Goal: Task Accomplishment & Management: Use online tool/utility

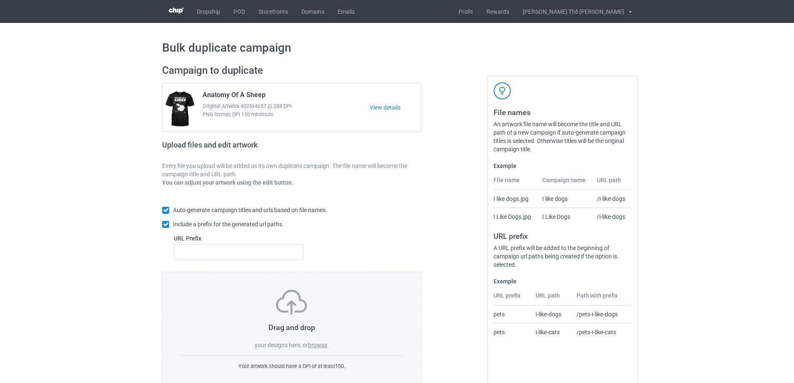
scroll to position [23, 0]
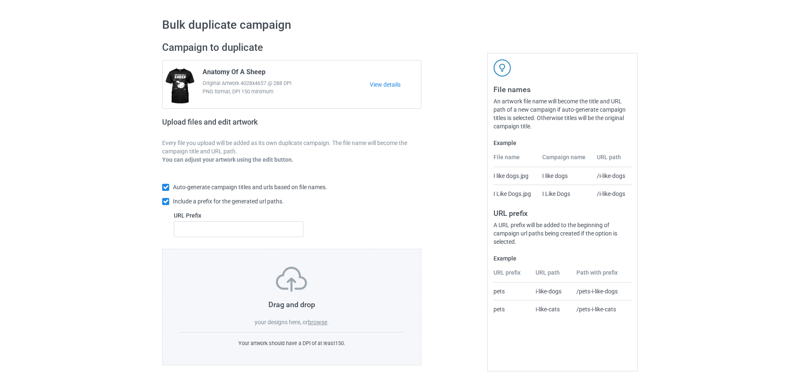
click at [322, 323] on label "browse" at bounding box center [317, 322] width 19 height 7
click at [0, 0] on input "browse" at bounding box center [0, 0] width 0 height 0
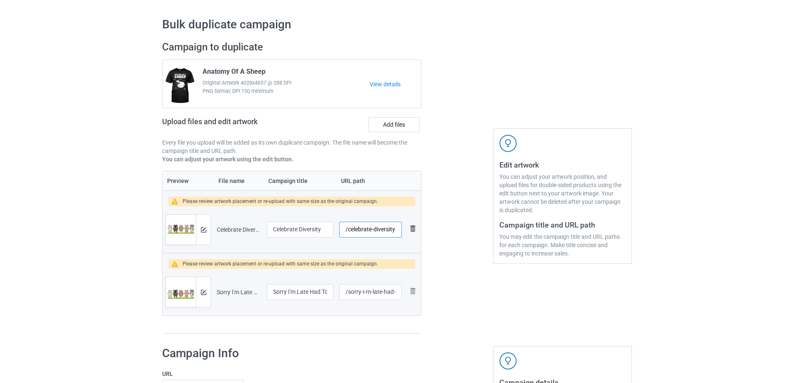
drag, startPoint x: 347, startPoint y: 229, endPoint x: 410, endPoint y: 230, distance: 62.5
click at [410, 230] on tr "Preview and edit artwork Celebrate Diversity.png Celebrate Diversity /celebrate…" at bounding box center [291, 229] width 258 height 47
type input "/s0186"
drag, startPoint x: 361, startPoint y: 295, endPoint x: 404, endPoint y: 299, distance: 42.7
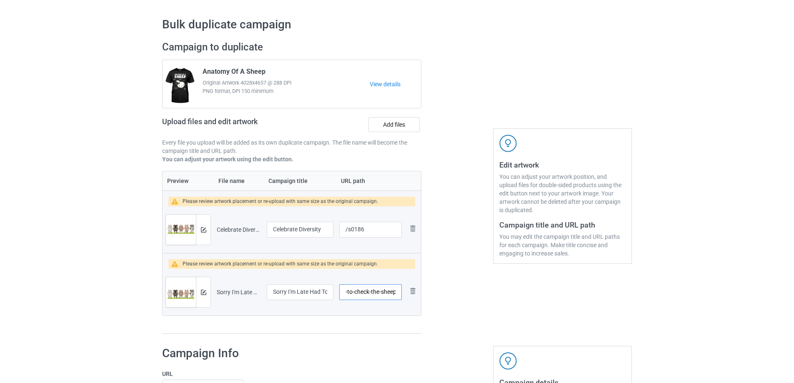
click at [404, 299] on td "/sorry-i-m-late-had-to-check-the-sheep" at bounding box center [370, 292] width 68 height 47
type input "/s0187"
click at [207, 236] on div at bounding box center [203, 230] width 15 height 30
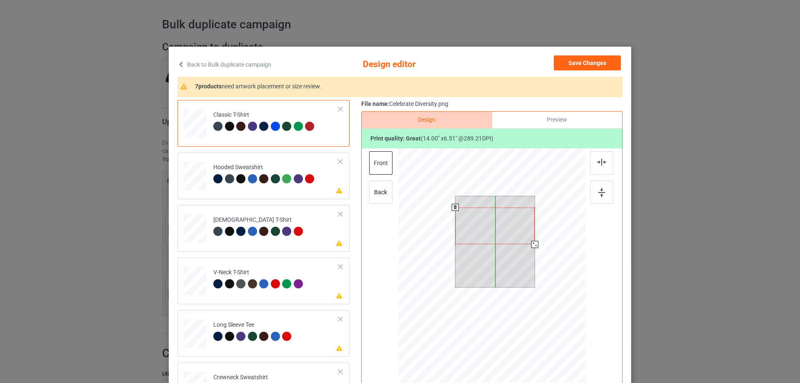
drag, startPoint x: 495, startPoint y: 224, endPoint x: 497, endPoint y: 235, distance: 11.0
click at [497, 235] on div at bounding box center [495, 225] width 80 height 37
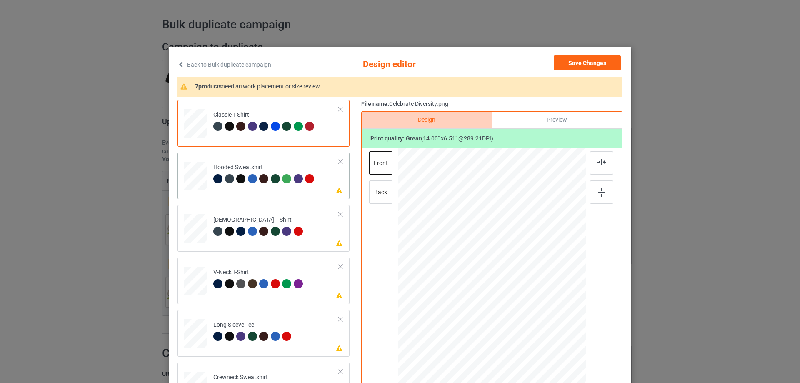
drag, startPoint x: 261, startPoint y: 193, endPoint x: 267, endPoint y: 195, distance: 6.2
click at [261, 193] on div "Please review artwork placement Hooded Sweatshirt" at bounding box center [263, 175] width 172 height 47
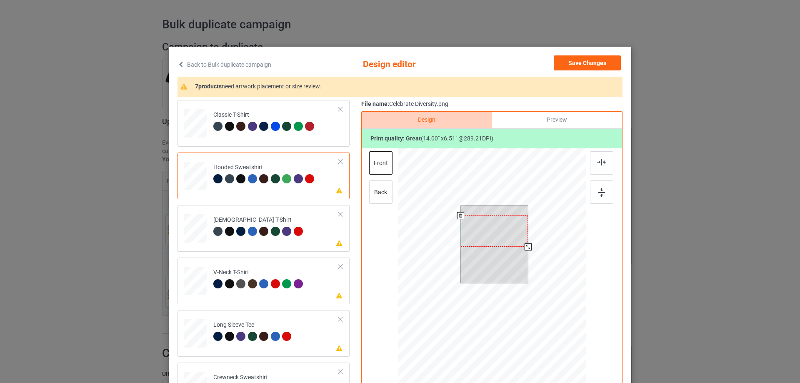
click at [480, 231] on div at bounding box center [494, 230] width 67 height 31
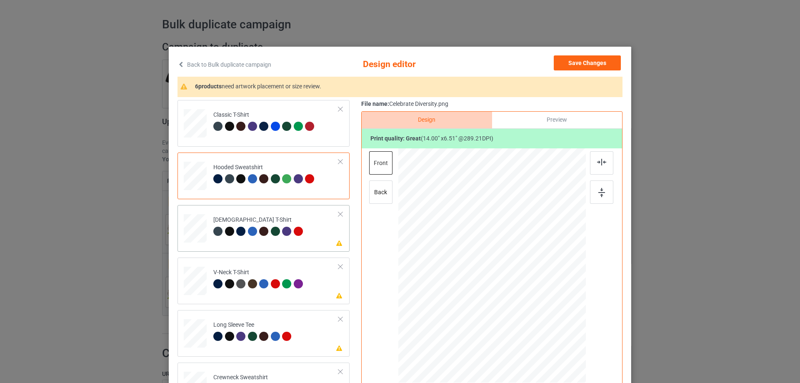
click at [275, 243] on td "Please review artwork placement [DEMOGRAPHIC_DATA] T-Shirt" at bounding box center [276, 226] width 135 height 37
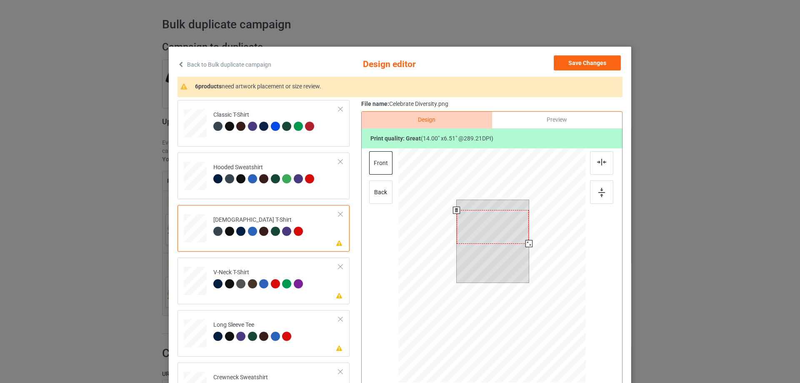
click at [485, 235] on div at bounding box center [493, 227] width 72 height 34
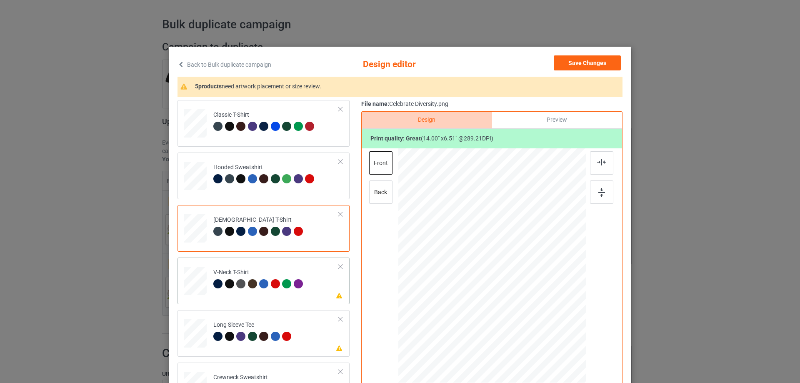
click at [245, 294] on td "Please review artwork placement V-Neck T-Shirt" at bounding box center [276, 279] width 135 height 37
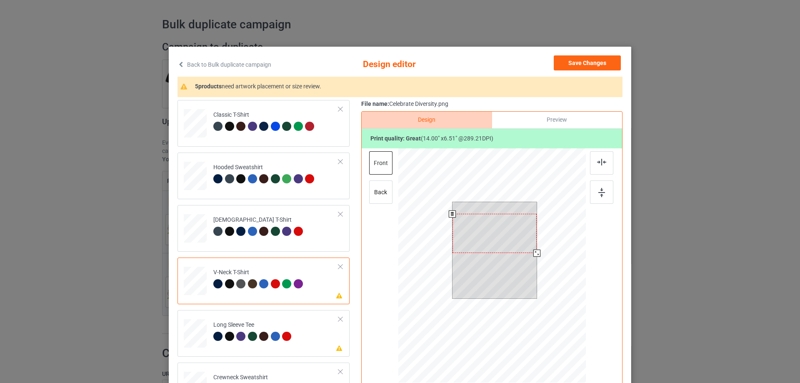
click at [498, 240] on div at bounding box center [494, 233] width 85 height 39
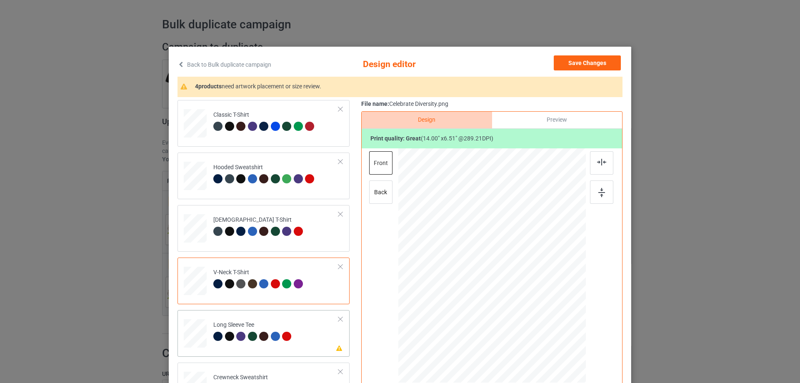
scroll to position [89, 0]
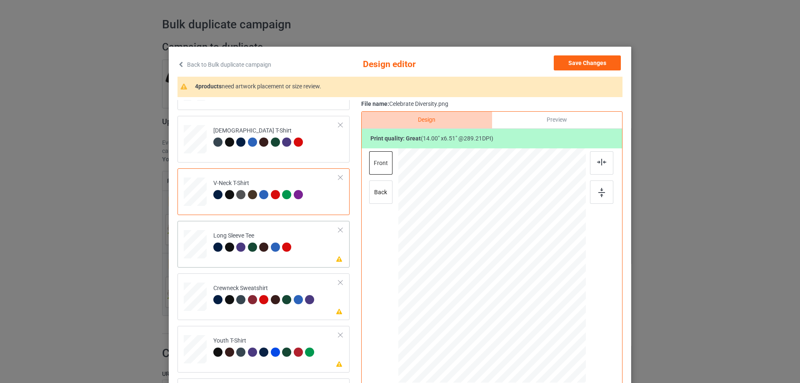
click at [250, 257] on td "Please review artwork placement Long Sleeve Tee" at bounding box center [276, 242] width 135 height 37
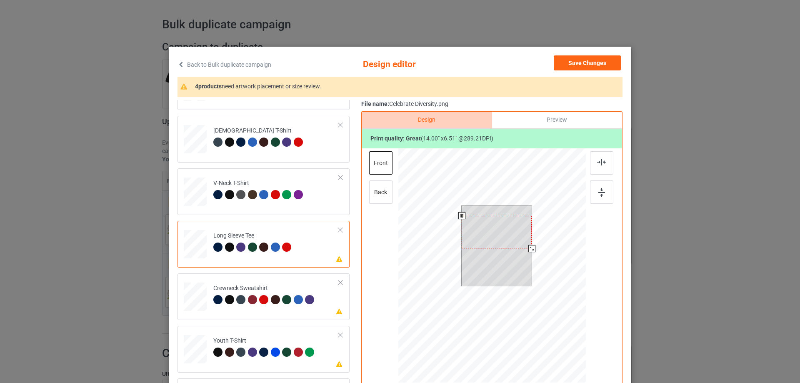
click at [490, 225] on div at bounding box center [497, 232] width 70 height 32
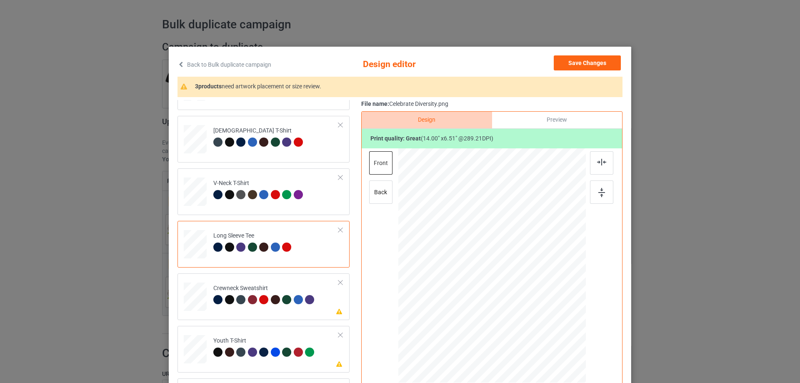
scroll to position [83, 0]
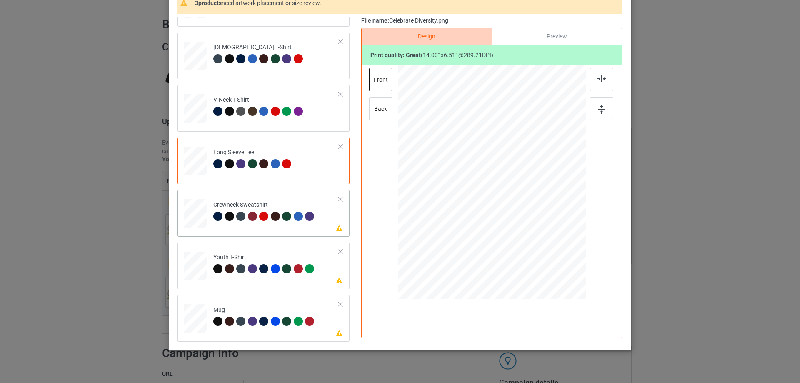
click at [267, 231] on div "Please review artwork placement Crewneck Sweatshirt" at bounding box center [263, 213] width 172 height 47
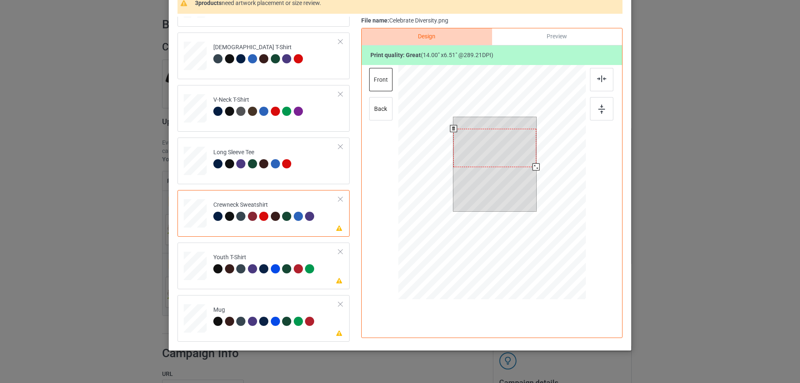
click at [507, 162] on div at bounding box center [494, 148] width 83 height 38
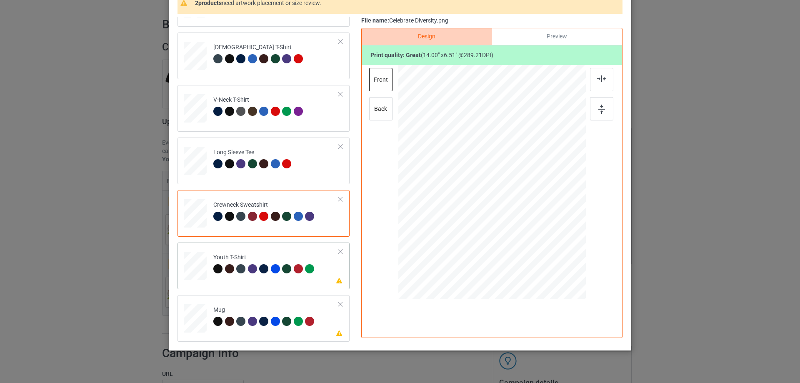
click at [252, 277] on td "Please review artwork placement Youth T-Shirt" at bounding box center [276, 264] width 135 height 37
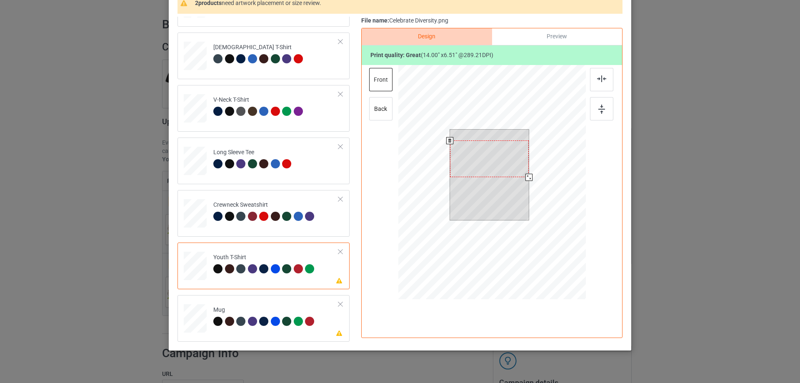
click at [496, 160] on div at bounding box center [489, 158] width 79 height 37
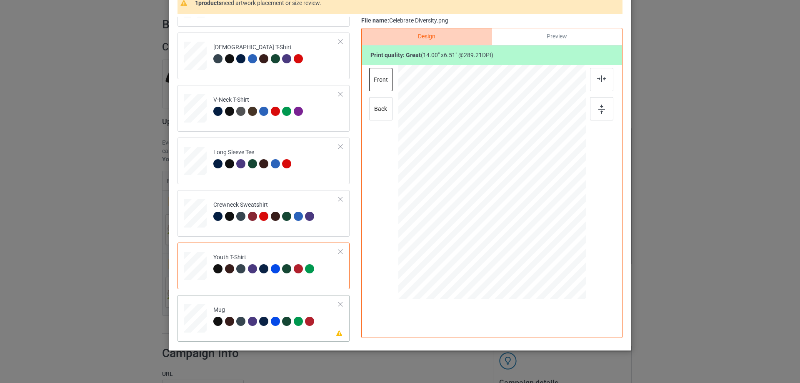
scroll to position [98, 0]
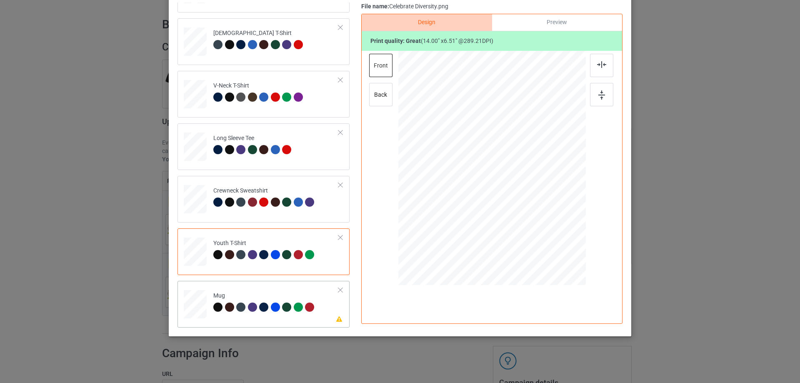
click at [237, 318] on td "Please review artwork placement Mug" at bounding box center [276, 302] width 135 height 37
click at [509, 165] on div at bounding box center [492, 168] width 112 height 52
drag, startPoint x: 543, startPoint y: 193, endPoint x: 518, endPoint y: 178, distance: 29.5
click at [518, 178] on div at bounding box center [520, 181] width 7 height 7
drag, startPoint x: 500, startPoint y: 174, endPoint x: 552, endPoint y: 164, distance: 52.2
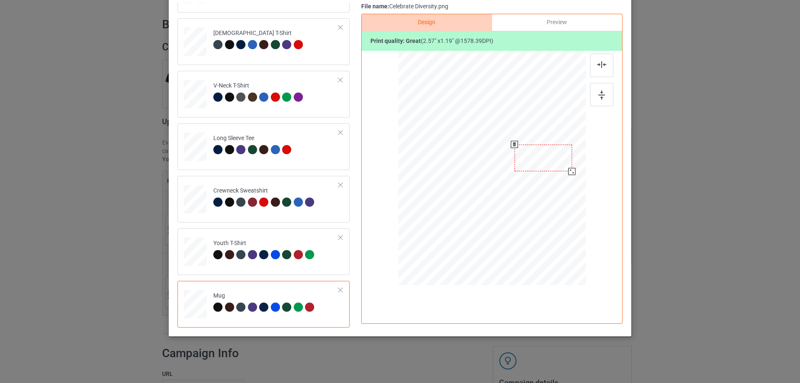
click at [552, 164] on div at bounding box center [543, 158] width 57 height 27
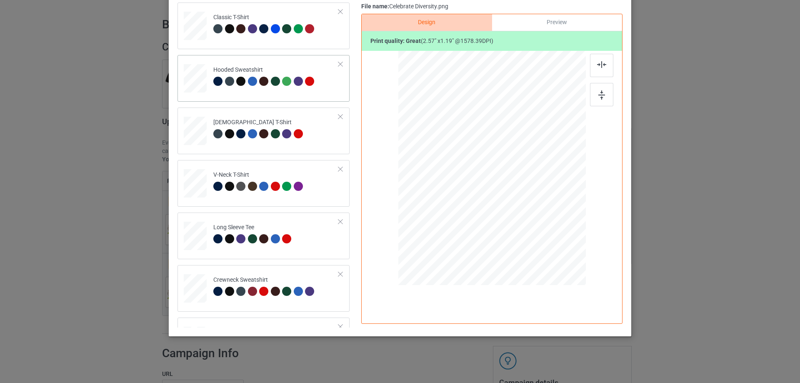
scroll to position [0, 0]
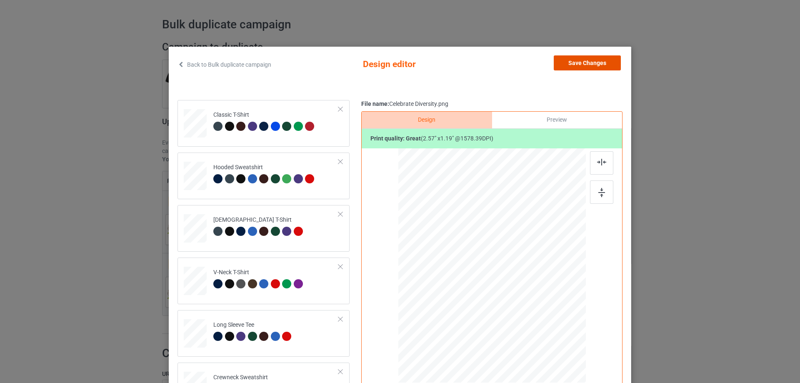
click at [602, 60] on button "Save Changes" at bounding box center [587, 62] width 67 height 15
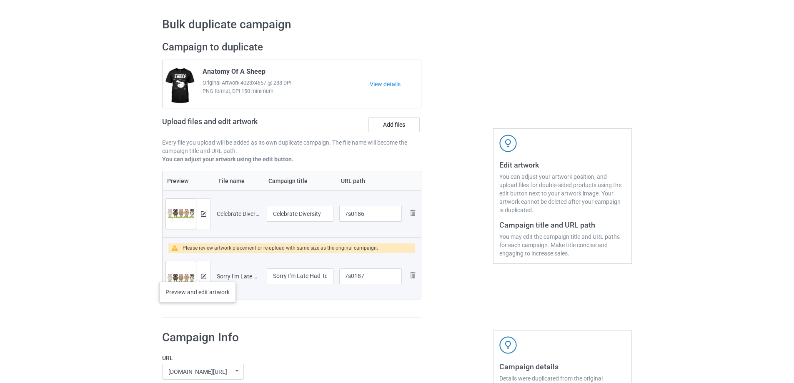
click at [197, 273] on div at bounding box center [203, 276] width 15 height 30
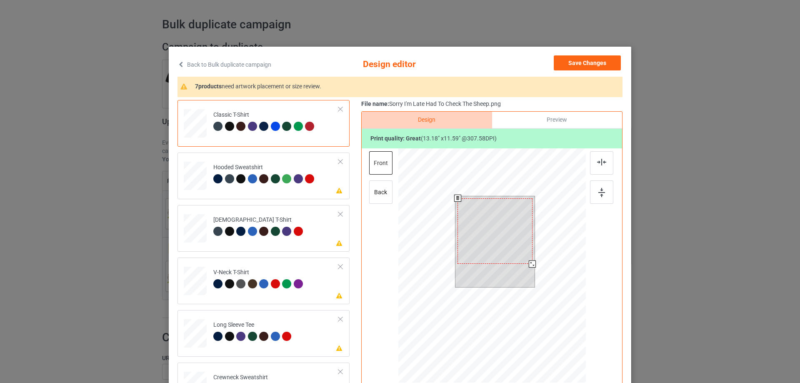
click at [529, 264] on div at bounding box center [532, 263] width 7 height 7
click at [504, 224] on div at bounding box center [495, 236] width 75 height 66
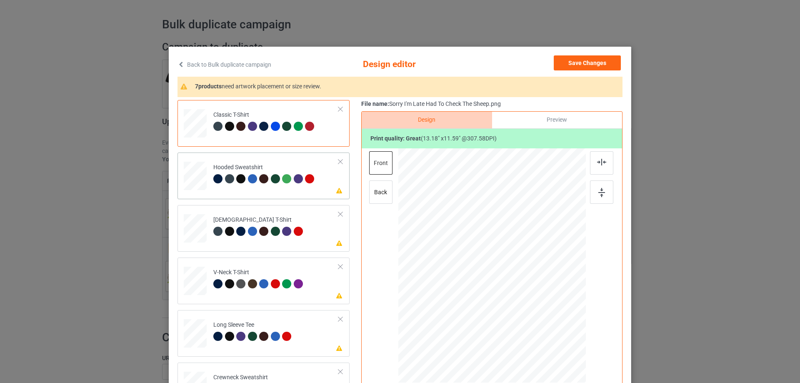
click at [252, 193] on div "Please review artwork placement Hooded Sweatshirt" at bounding box center [263, 175] width 172 height 47
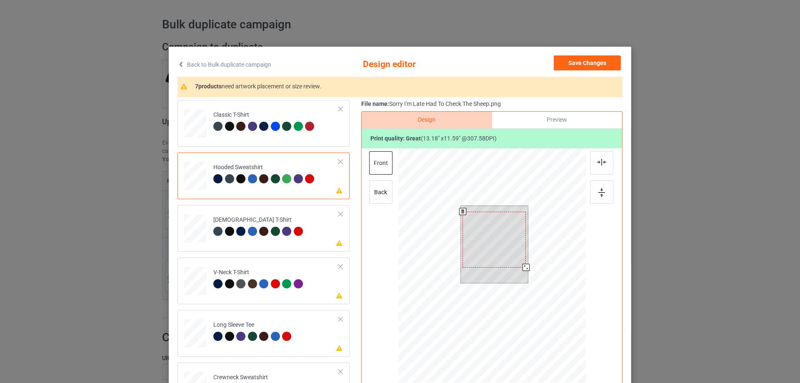
click at [495, 250] on div at bounding box center [493, 240] width 63 height 56
click at [509, 230] on div at bounding box center [495, 241] width 63 height 56
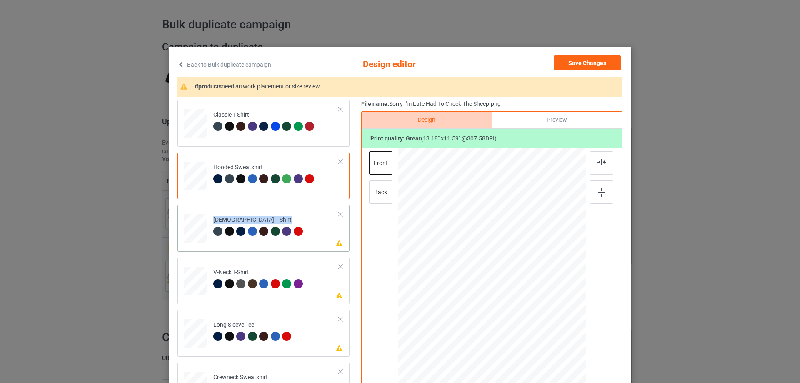
click at [269, 245] on div "Please review artwork placement [DEMOGRAPHIC_DATA] T-Shirt" at bounding box center [263, 228] width 172 height 47
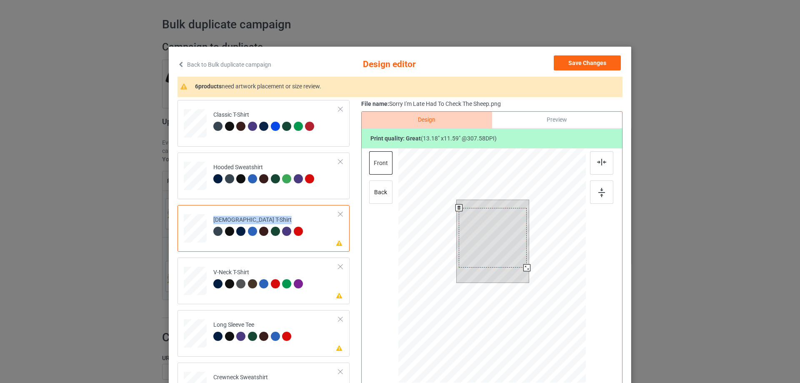
click at [494, 247] on div at bounding box center [493, 238] width 68 height 60
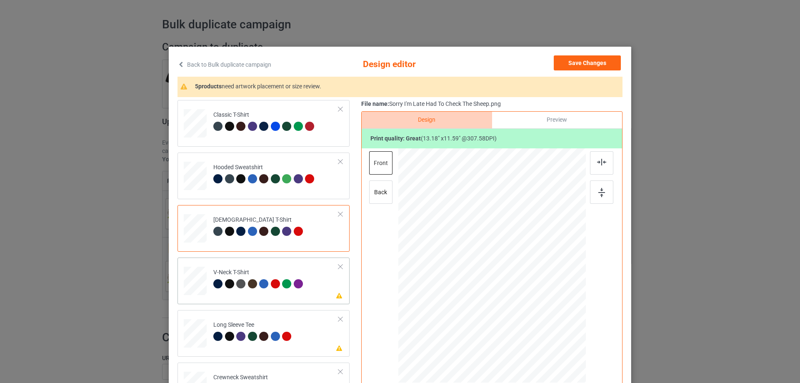
click at [273, 297] on td "Please review artwork placement V-Neck T-Shirt" at bounding box center [276, 279] width 135 height 37
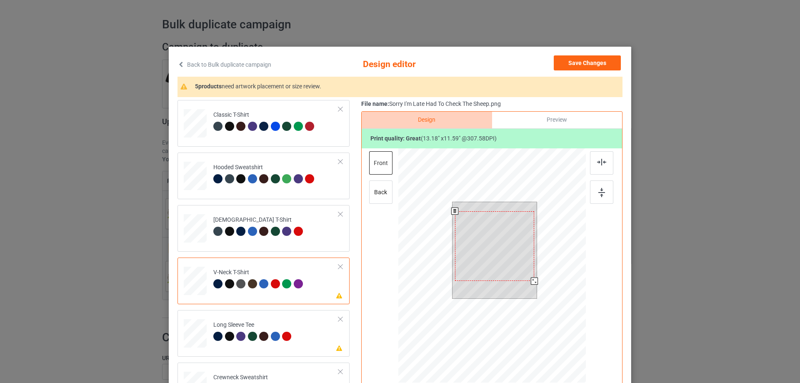
click at [492, 250] on div at bounding box center [495, 246] width 80 height 70
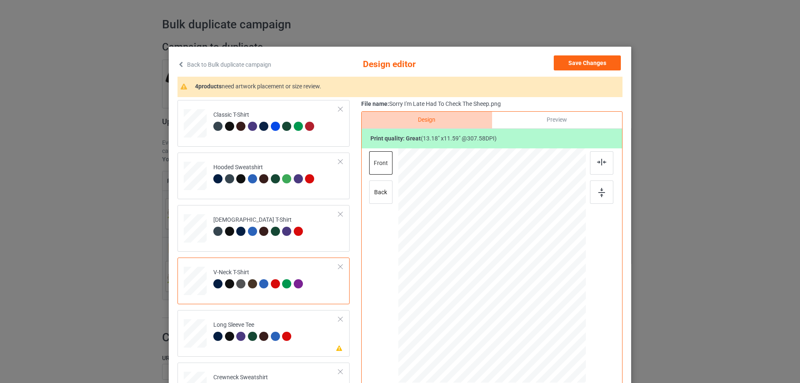
scroll to position [83, 0]
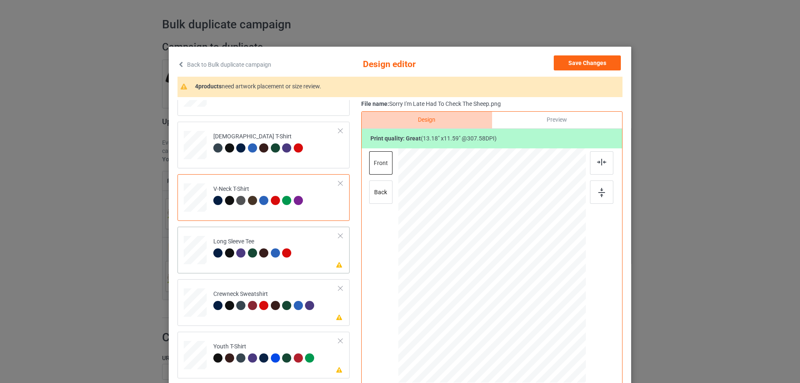
click at [269, 264] on td "Please review artwork placement Long Sleeve Tee" at bounding box center [276, 248] width 135 height 37
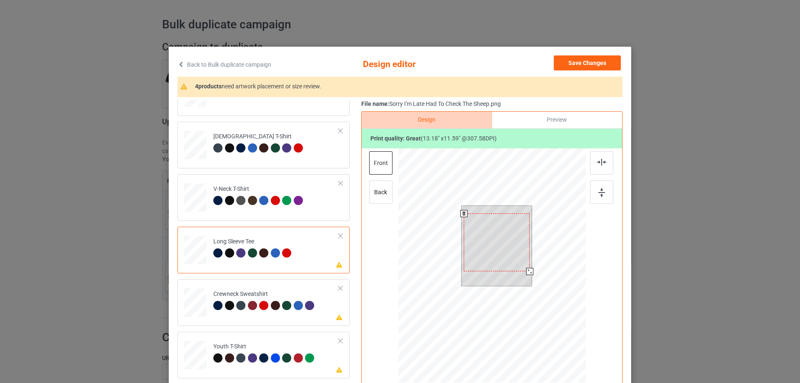
click at [507, 235] on div at bounding box center [497, 242] width 66 height 58
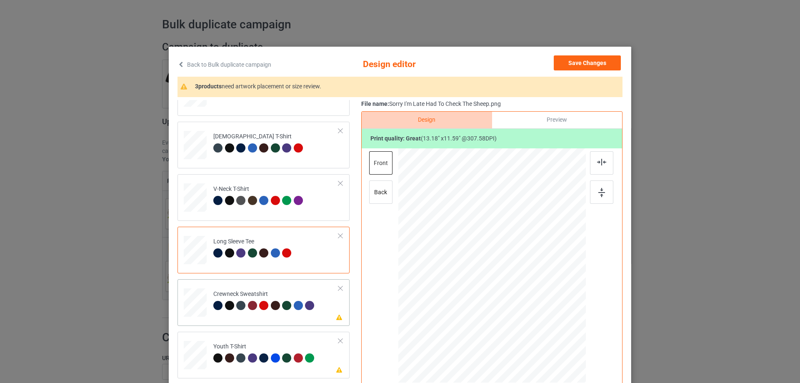
scroll to position [89, 0]
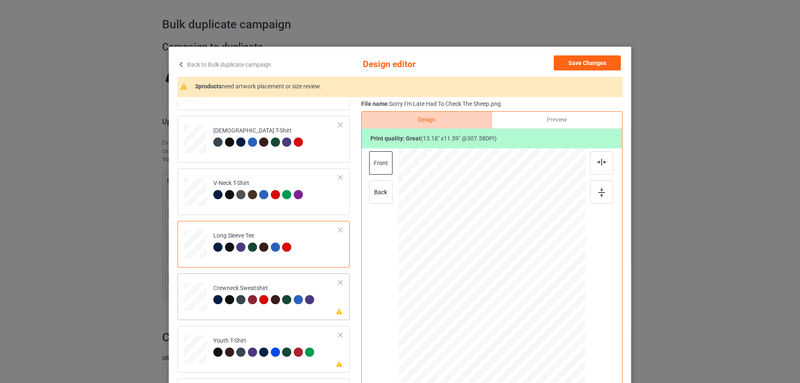
click at [273, 309] on td "Please review artwork placement Crewneck Sweatshirt" at bounding box center [276, 295] width 135 height 37
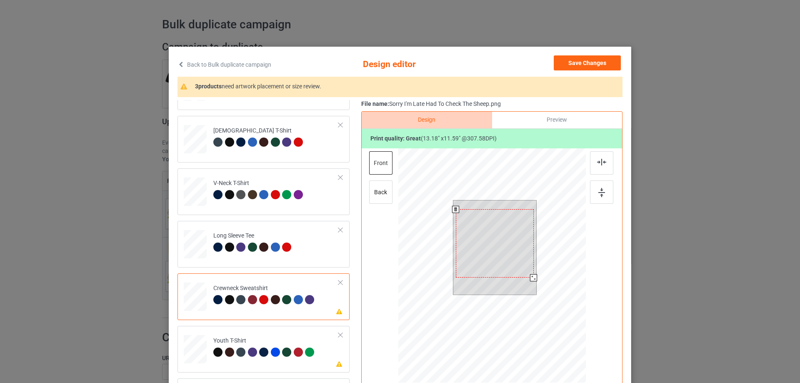
click at [501, 252] on div at bounding box center [495, 243] width 78 height 68
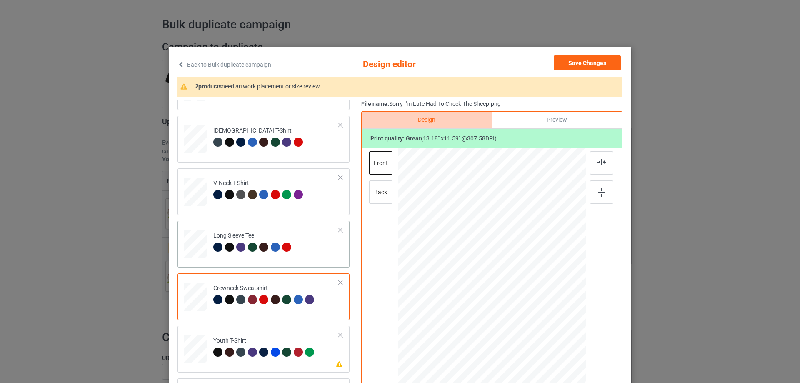
scroll to position [83, 0]
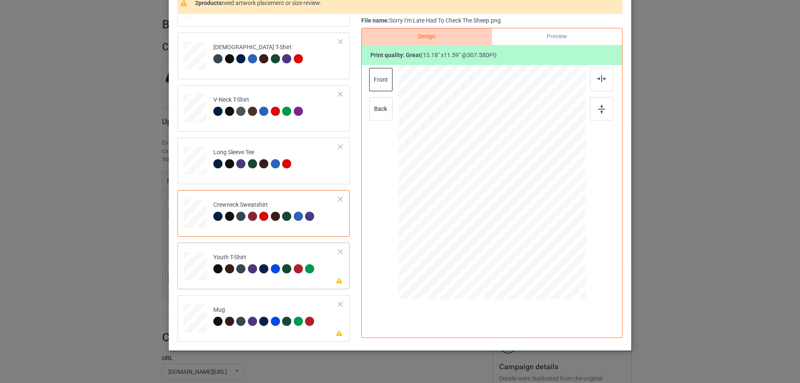
click at [269, 289] on div "Please review artwork placement Youth T-Shirt" at bounding box center [263, 265] width 172 height 47
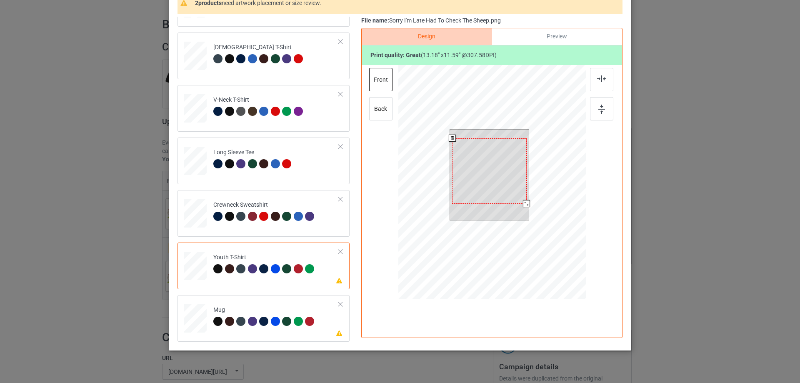
click at [485, 176] on div at bounding box center [489, 170] width 74 height 65
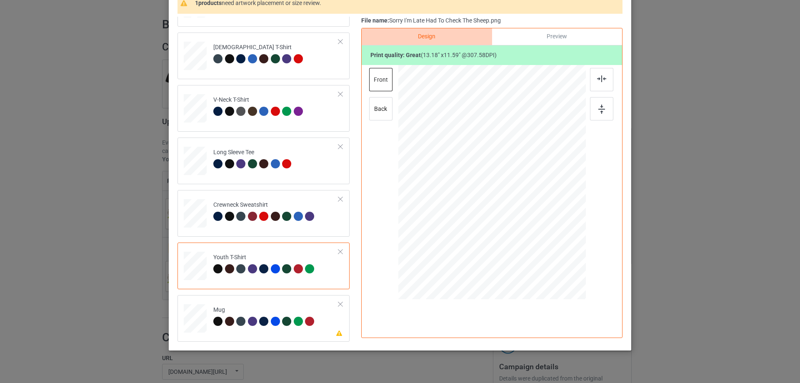
scroll to position [98, 0]
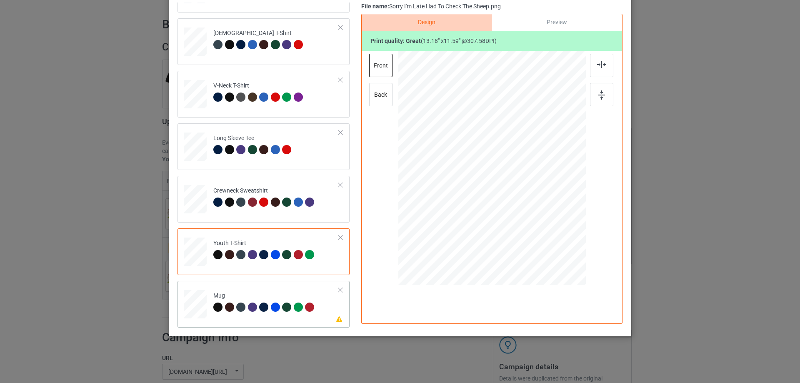
click at [256, 315] on td "Please review artwork placement Mug" at bounding box center [276, 302] width 135 height 37
drag, startPoint x: 544, startPoint y: 217, endPoint x: 506, endPoint y: 187, distance: 48.9
click at [522, 188] on div at bounding box center [491, 168] width 187 height 78
drag, startPoint x: 540, startPoint y: 184, endPoint x: 550, endPoint y: 183, distance: 9.2
click at [550, 183] on div at bounding box center [542, 166] width 59 height 52
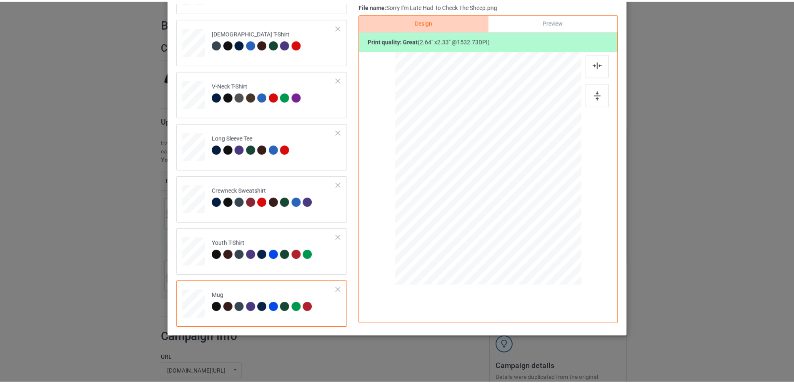
scroll to position [0, 0]
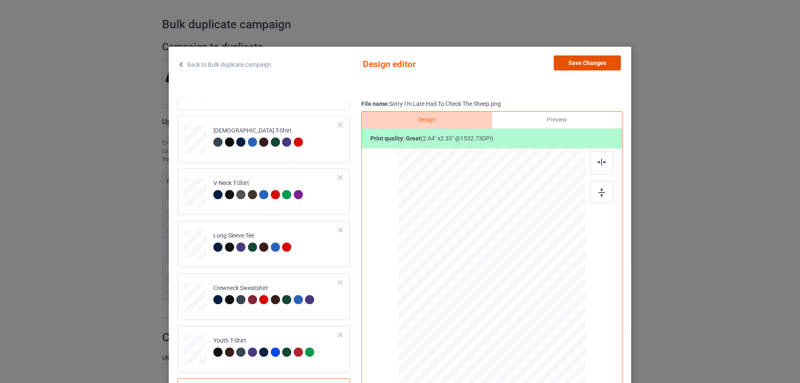
click at [592, 65] on button "Save Changes" at bounding box center [587, 62] width 67 height 15
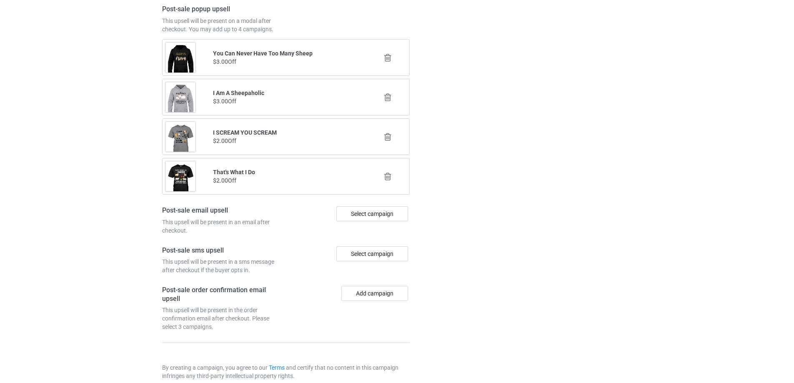
scroll to position [1019, 0]
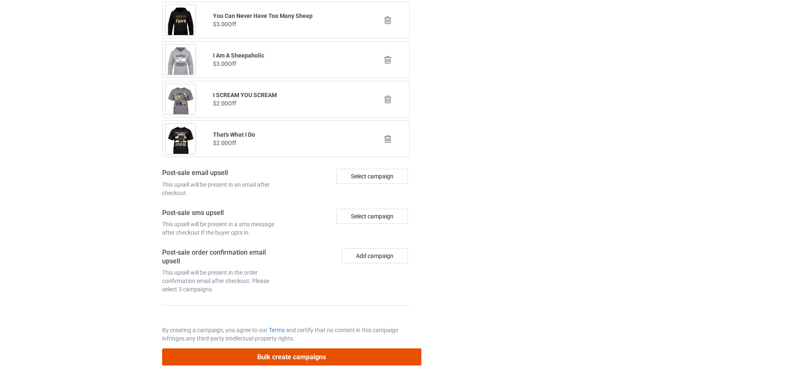
click at [304, 353] on button "Bulk create campaigns" at bounding box center [291, 356] width 259 height 17
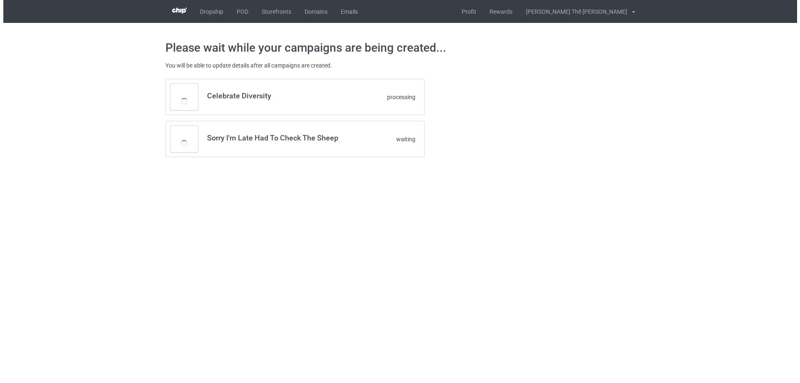
scroll to position [0, 0]
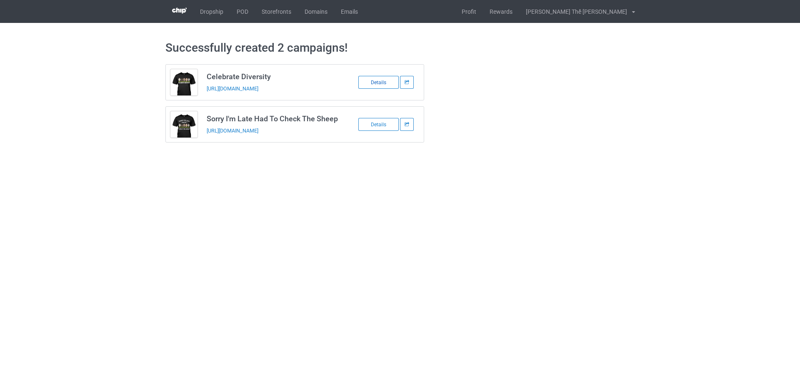
click at [377, 81] on div "Details" at bounding box center [378, 82] width 40 height 13
